Goal: Find contact information: Find contact information

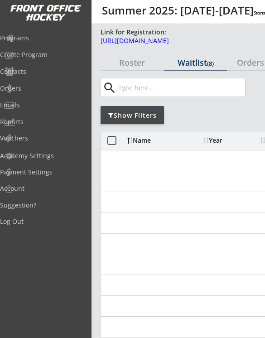
select select ""All Positions""
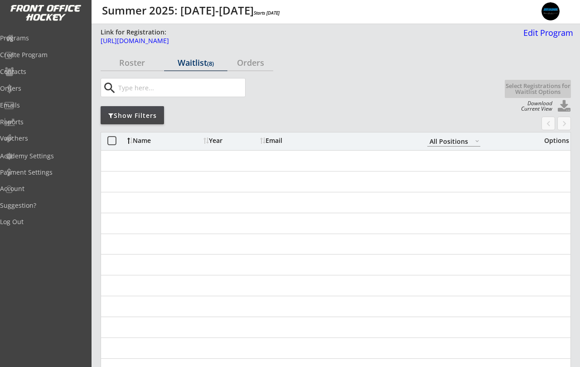
select select ""All Positions""
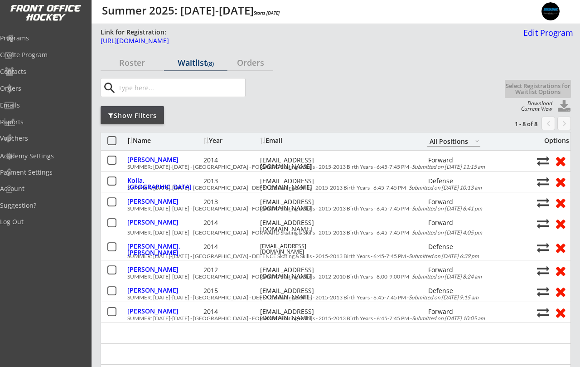
click at [122, 118] on div "Show Filters" at bounding box center [132, 115] width 63 height 9
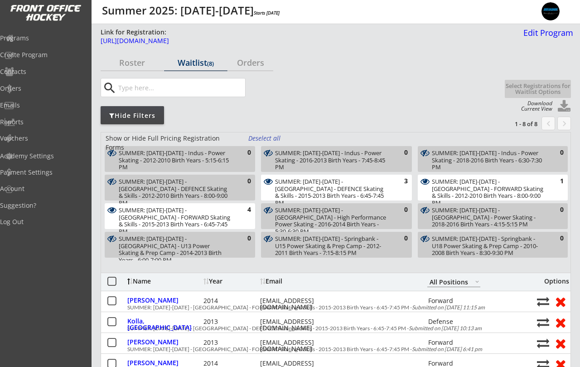
click at [30, 40] on div "Programs" at bounding box center [43, 38] width 86 height 6
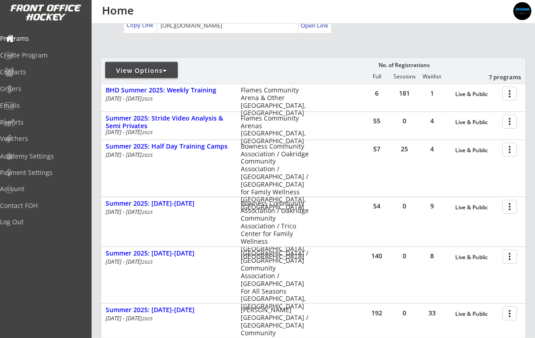
scroll to position [79, 0]
click at [512, 120] on div at bounding box center [511, 121] width 16 height 16
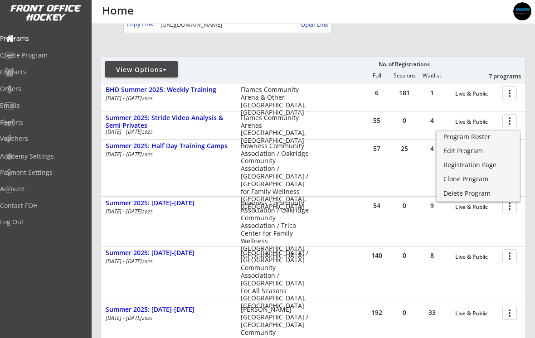
click at [476, 142] on link "Program Roster" at bounding box center [478, 138] width 83 height 14
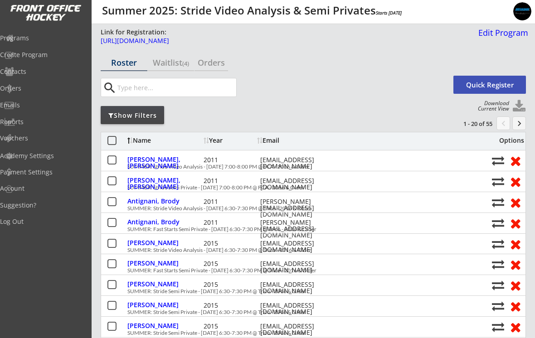
click at [131, 121] on div "Show Filters" at bounding box center [132, 115] width 63 height 18
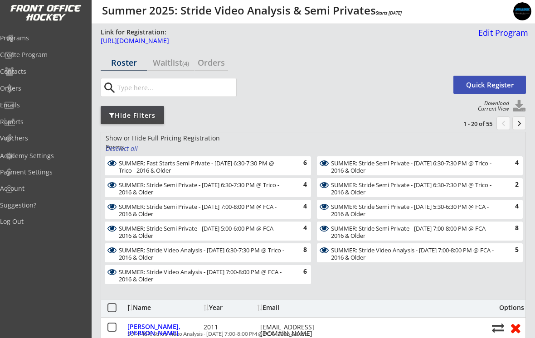
click at [125, 255] on div "SUMMER: Stride Video Analysis - [DATE] 6:30-7:30 PM @ Trico - 2016 & Older" at bounding box center [203, 254] width 168 height 14
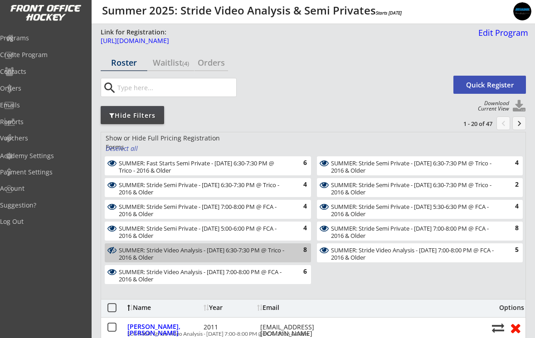
click at [117, 151] on div "Deselect all" at bounding box center [123, 148] width 34 height 9
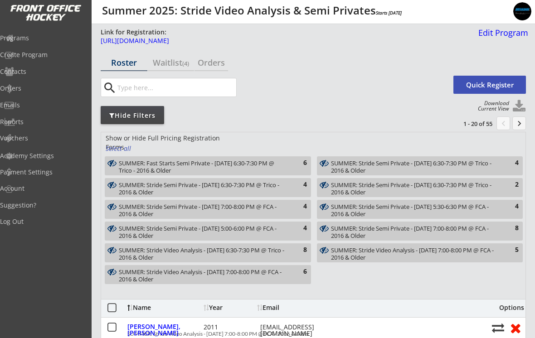
click at [135, 250] on div "SUMMER: Stride Video Analysis - [DATE] 6:30-7:30 PM @ Trico - 2016 & Older" at bounding box center [203, 254] width 168 height 14
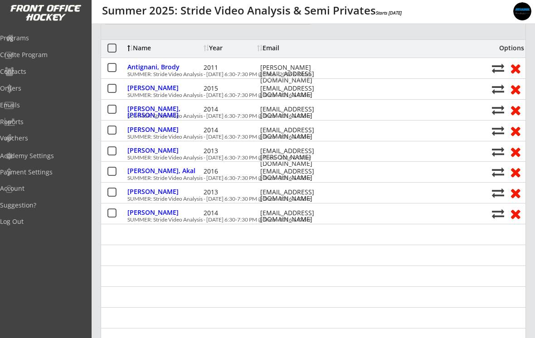
scroll to position [257, 0]
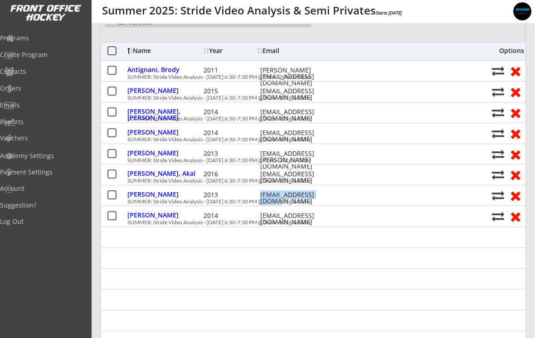
copy div "[EMAIL_ADDRESS][DOMAIN_NAME]"
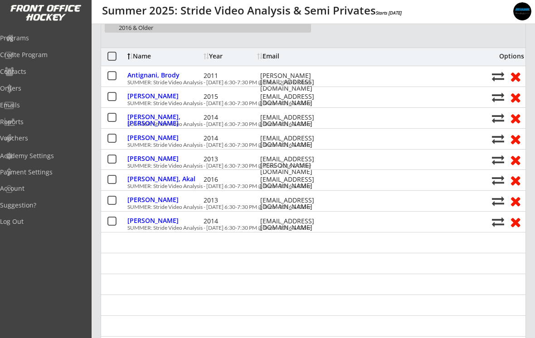
scroll to position [238, 0]
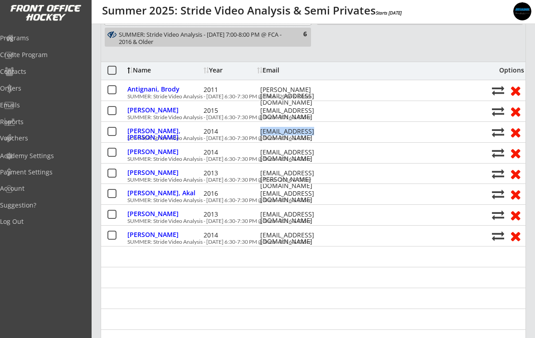
copy div "[EMAIL_ADDRESS][DOMAIN_NAME]"
click at [294, 158] on div "[PERSON_NAME] 2014 [EMAIL_ADDRESS][DOMAIN_NAME]" at bounding box center [307, 153] width 360 height 12
copy div "[EMAIL_ADDRESS][DOMAIN_NAME]"
